Goal: Task Accomplishment & Management: Use online tool/utility

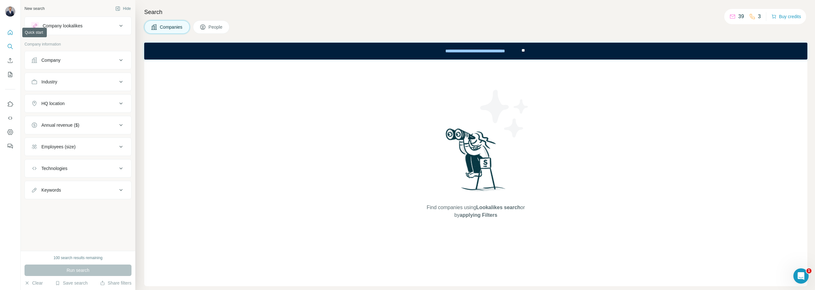
click at [11, 28] on button "Quick start" at bounding box center [10, 32] width 10 height 11
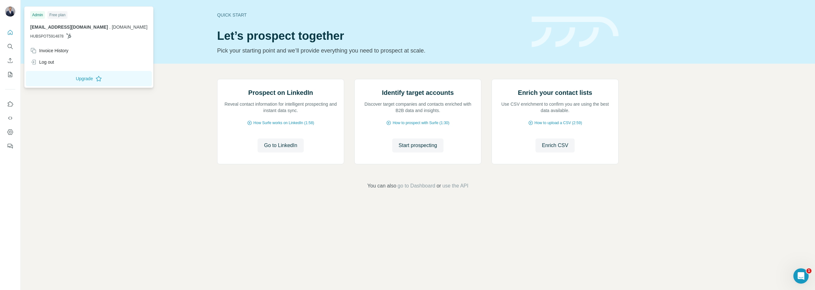
click at [11, 15] on img at bounding box center [10, 11] width 10 height 10
click at [64, 53] on div "Invoice History" at bounding box center [49, 50] width 38 height 6
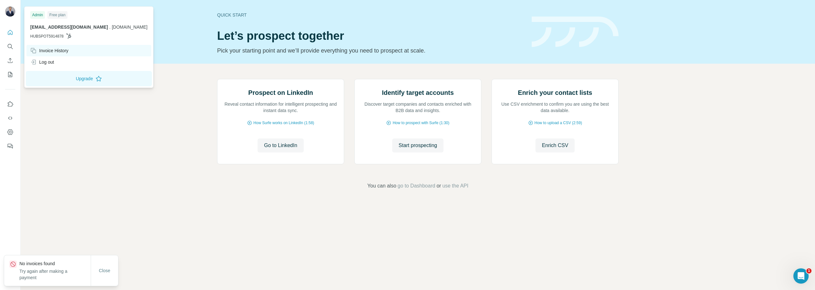
click at [67, 51] on div "Invoice History" at bounding box center [49, 50] width 38 height 6
click at [9, 49] on icon "Search" at bounding box center [10, 46] width 6 height 6
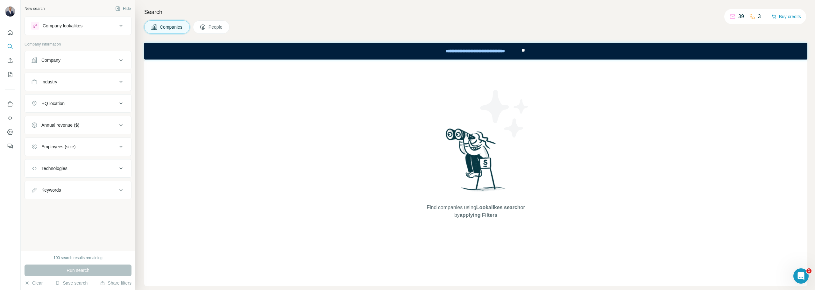
click at [744, 16] on div "39 3" at bounding box center [744, 16] width 31 height 9
click at [791, 273] on div "Ouvrir le Messenger Intercom" at bounding box center [799, 274] width 21 height 21
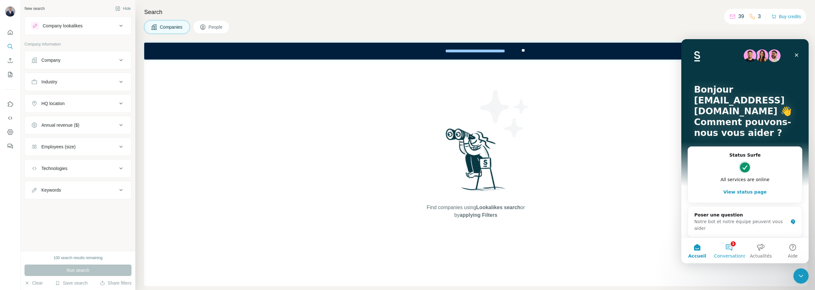
click at [735, 245] on button "1 Conversations" at bounding box center [729, 250] width 32 height 25
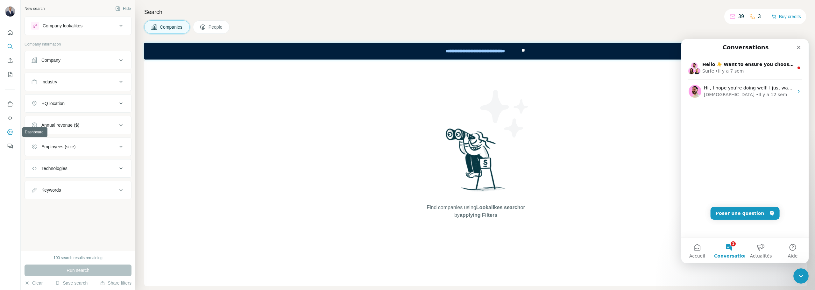
click at [12, 131] on icon "Dashboard" at bounding box center [10, 131] width 6 height 5
